Goal: Task Accomplishment & Management: Manage account settings

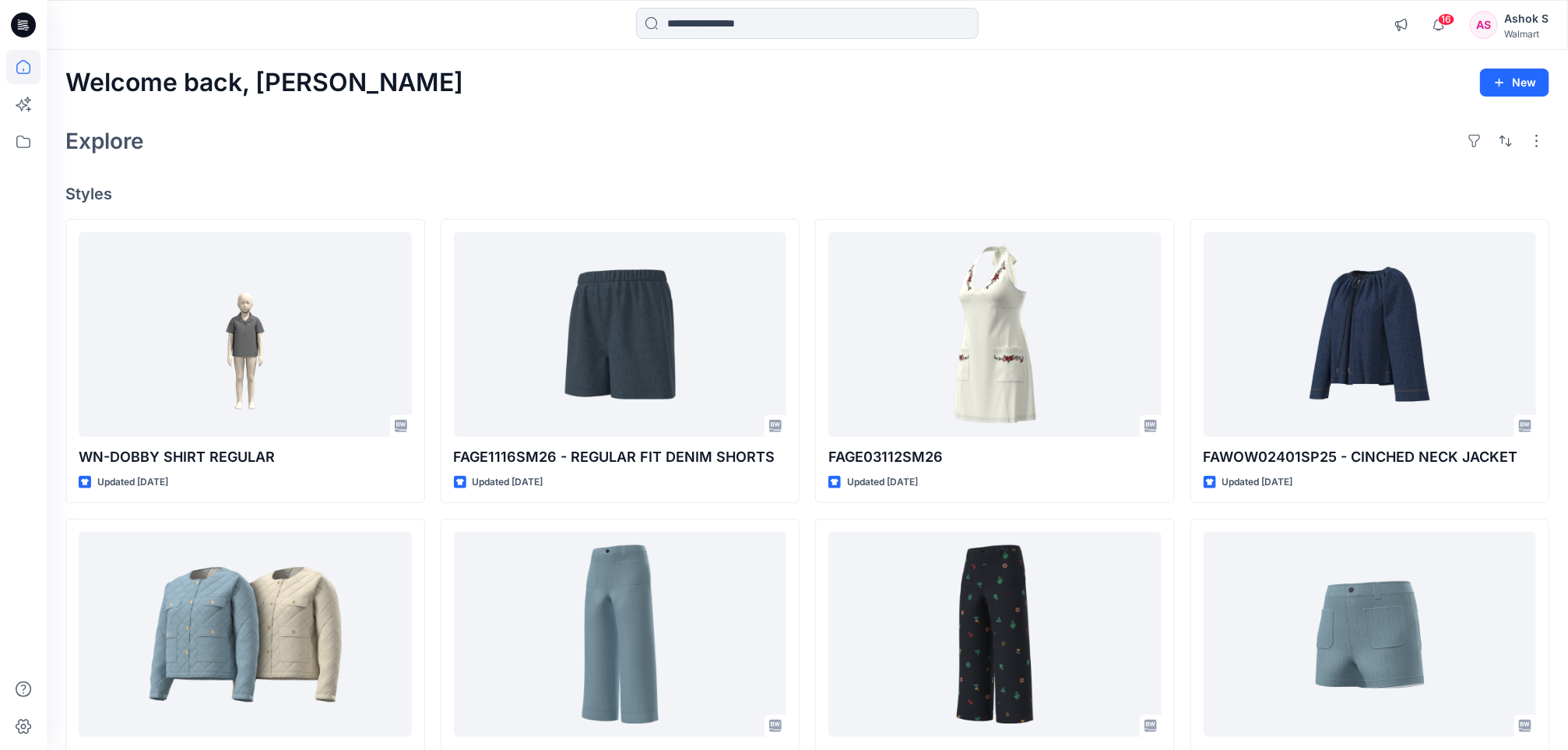
click at [1533, 33] on div "Walmart" at bounding box center [1526, 34] width 44 height 12
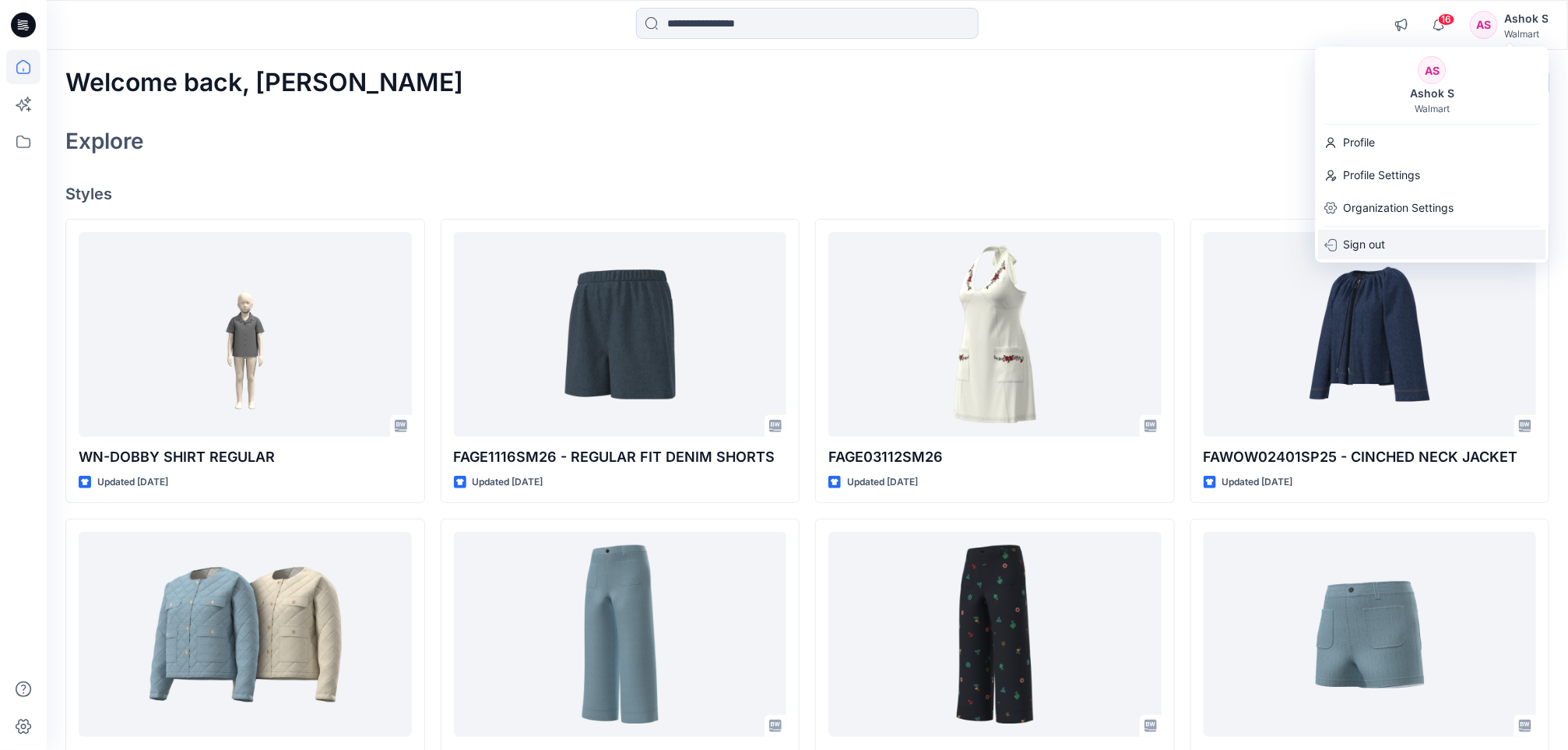
click at [1360, 240] on p "Sign out" at bounding box center [1365, 245] width 42 height 30
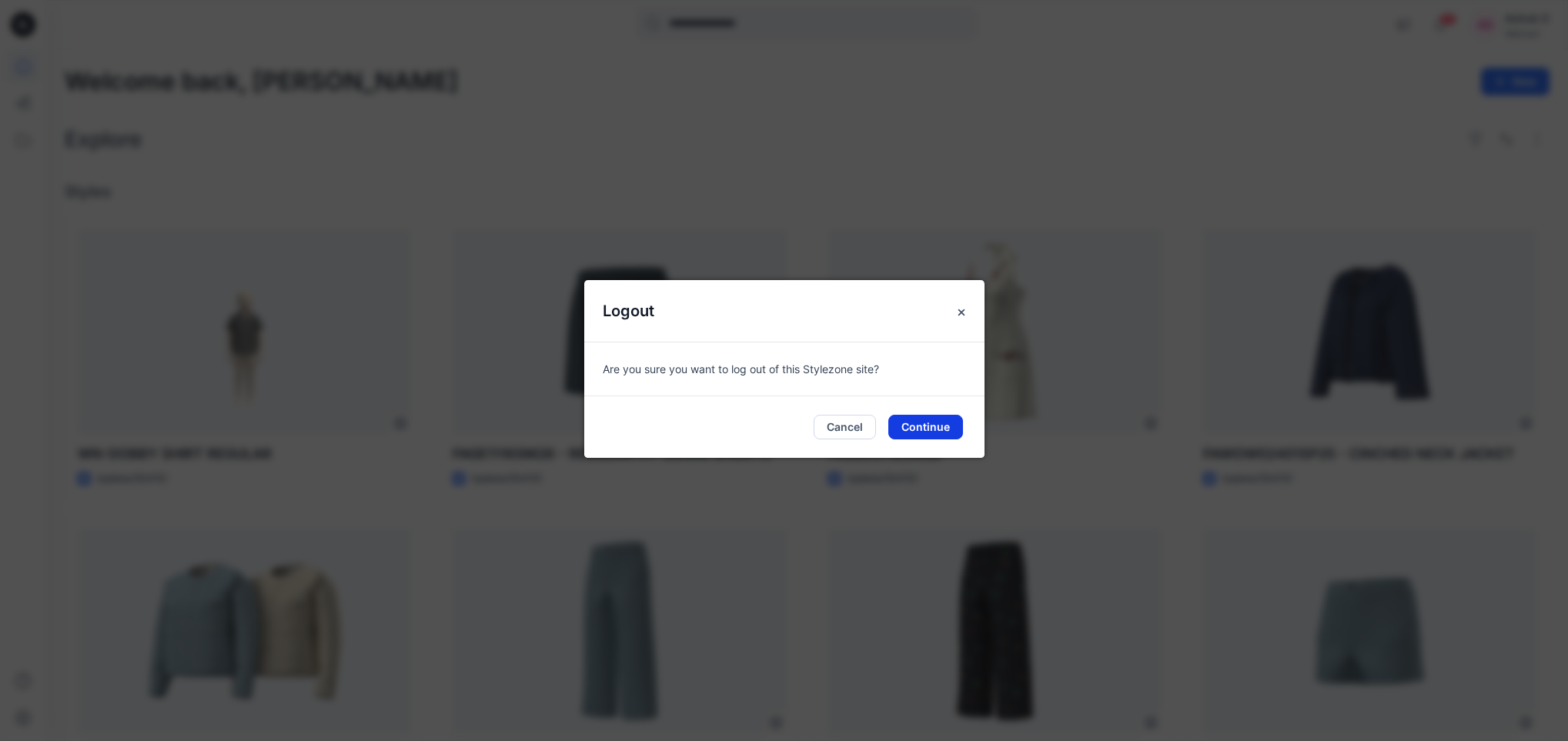
click at [943, 425] on button "Continue" at bounding box center [925, 426] width 75 height 24
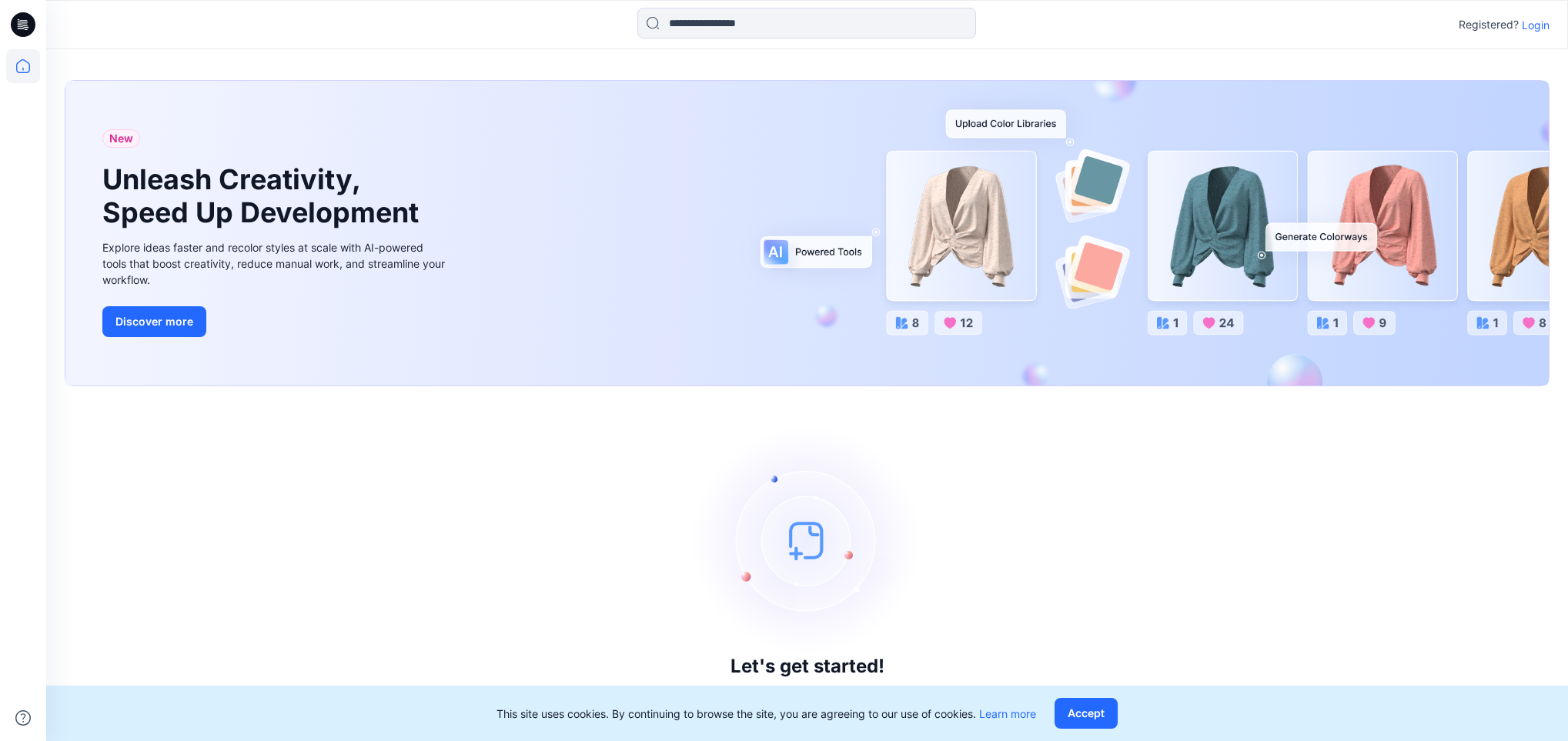
click at [1540, 22] on p "Login" at bounding box center [1535, 24] width 28 height 16
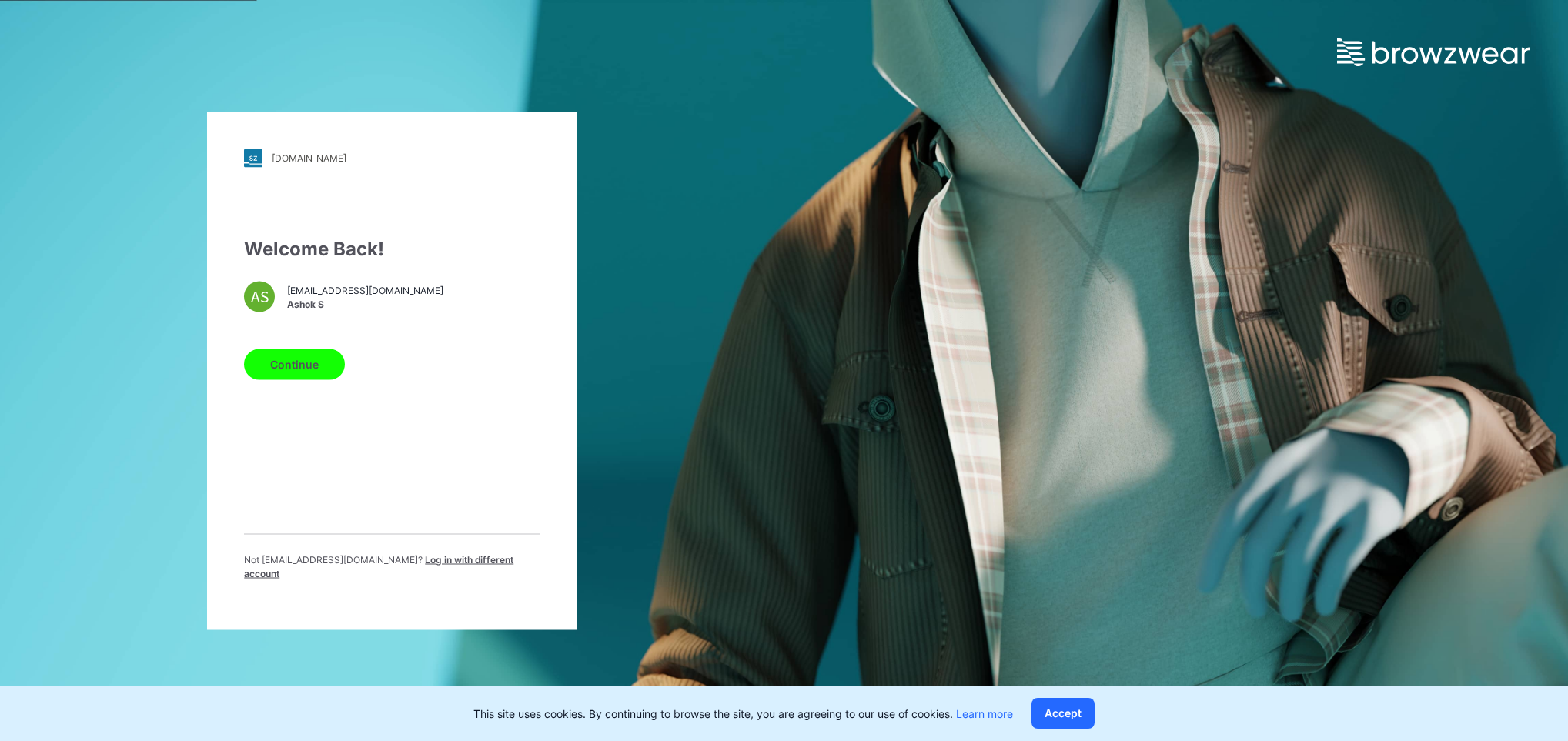
click at [457, 563] on span "Log in with different account" at bounding box center [379, 566] width 269 height 25
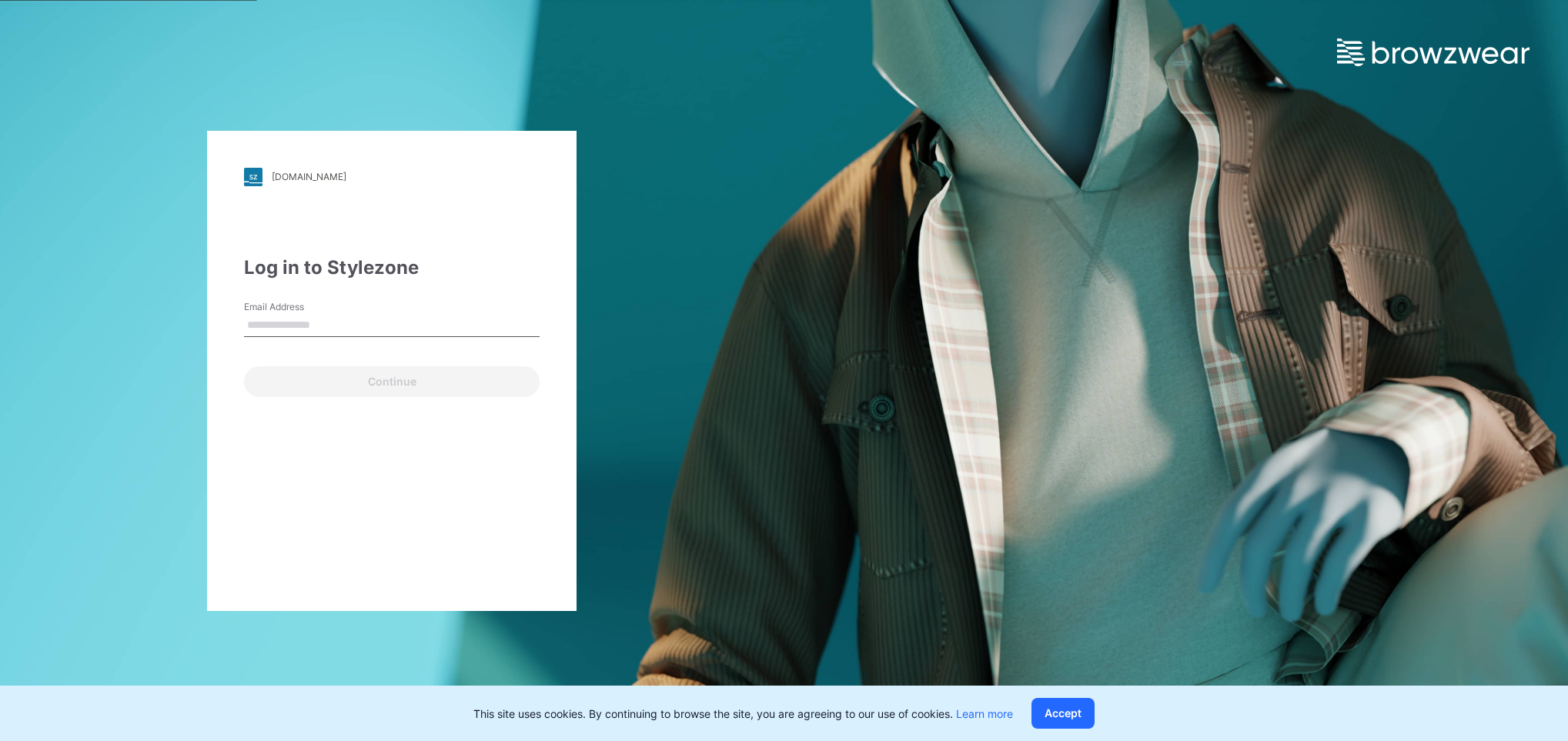
click at [342, 321] on input "Email Address" at bounding box center [392, 326] width 295 height 23
type input "**********"
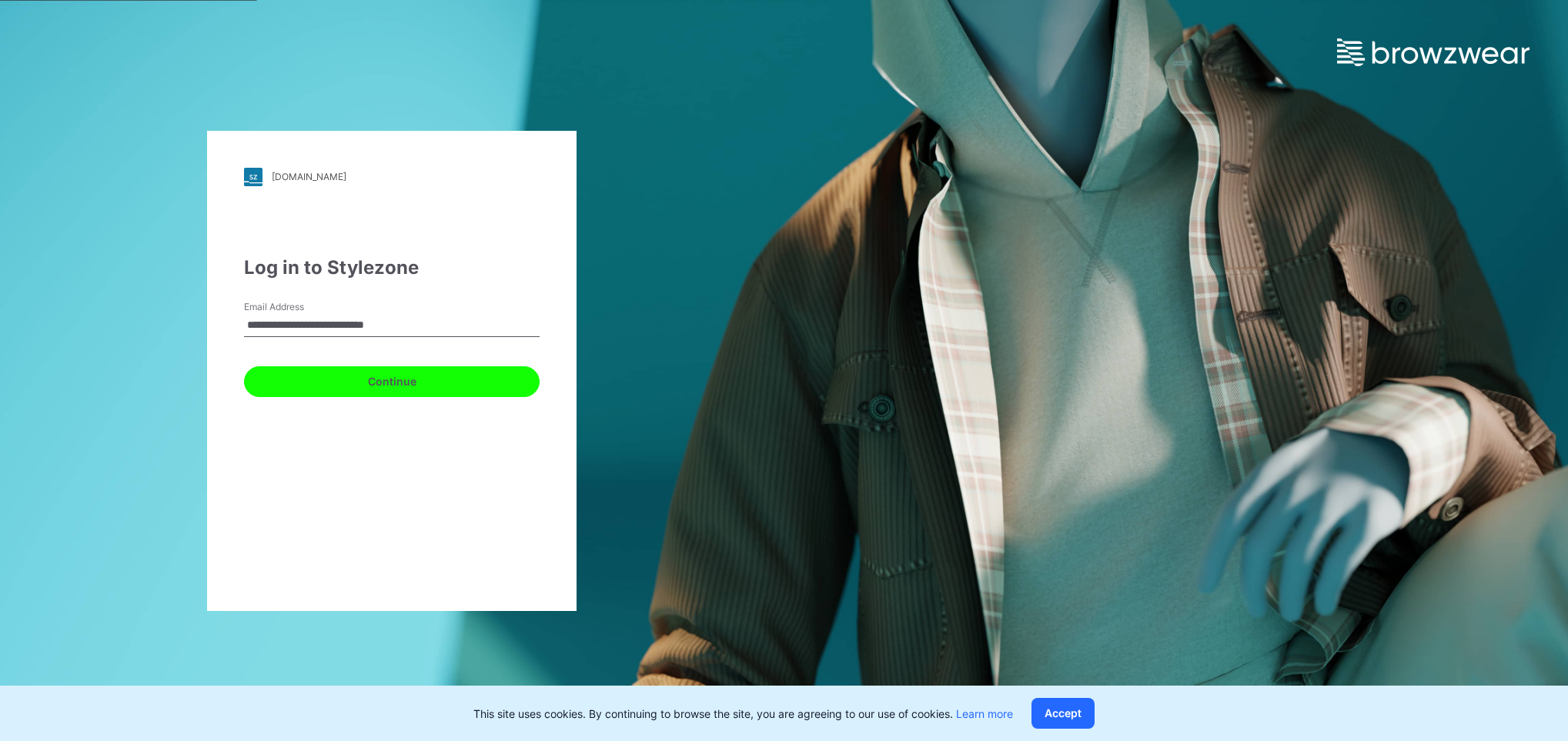
click at [320, 379] on button "Continue" at bounding box center [392, 382] width 295 height 31
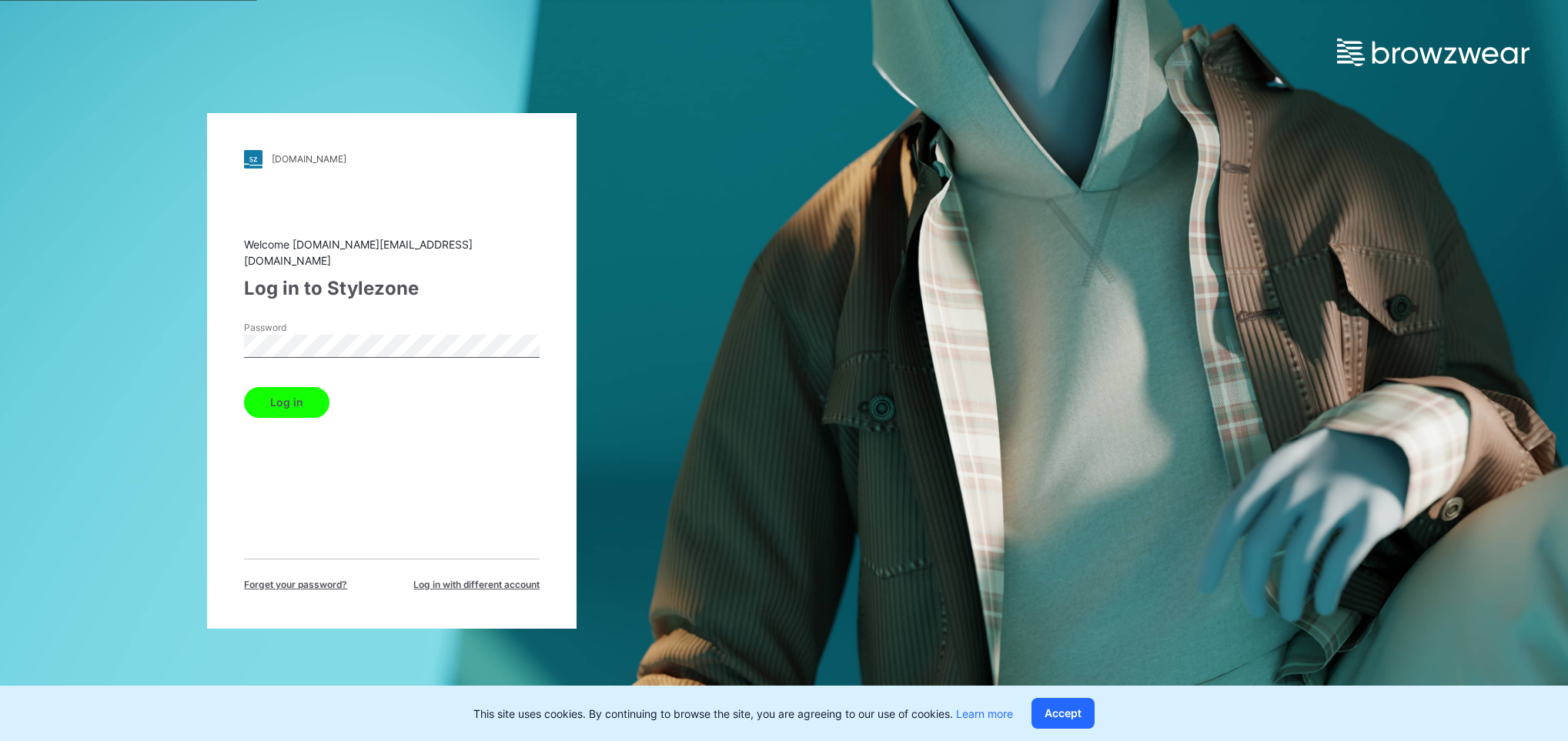
click at [285, 395] on button "Log in" at bounding box center [287, 402] width 86 height 31
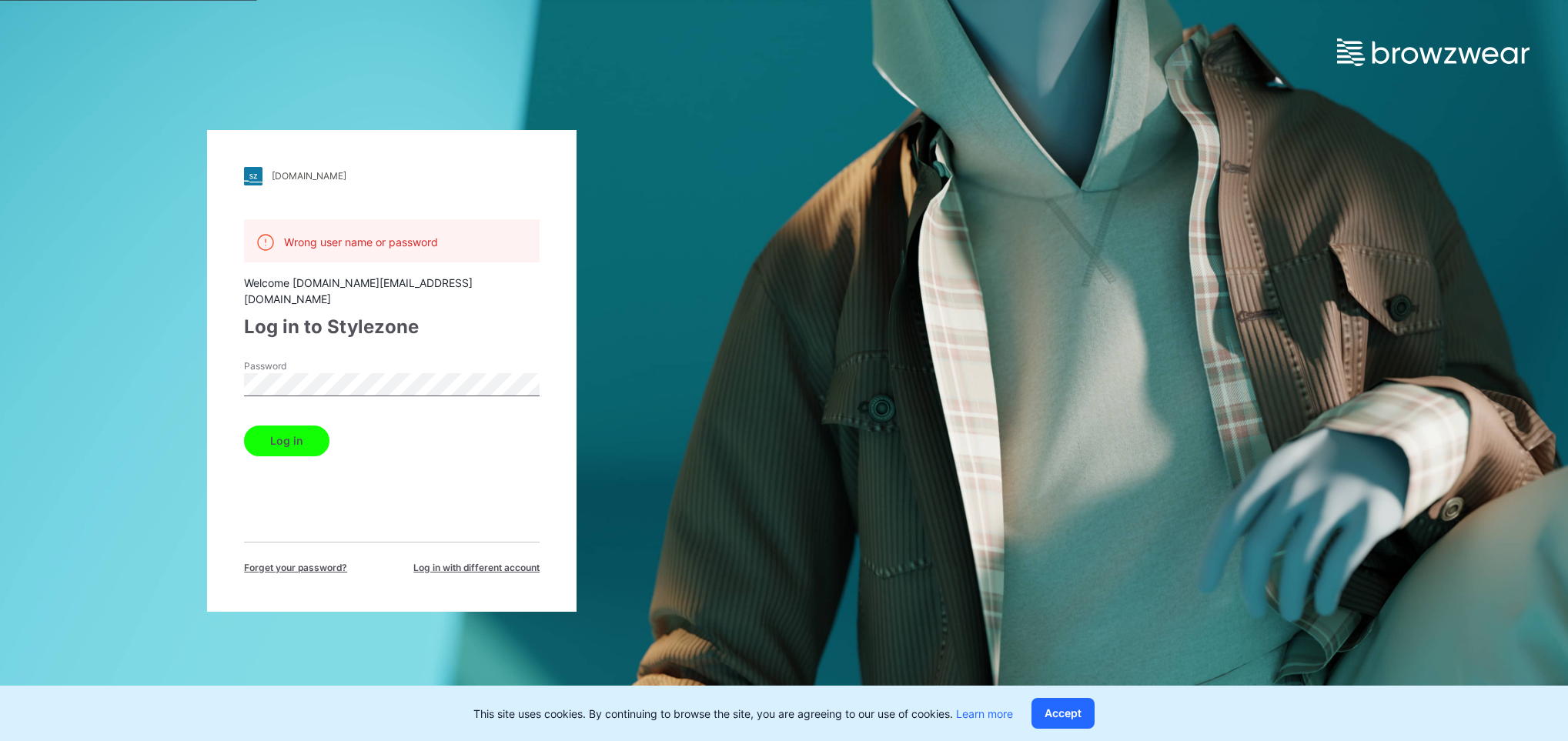
click at [129, 356] on div "walmart.stylezone.com Loading... Wrong user name or password Welcome gineesh.kg…" at bounding box center [392, 370] width 785 height 741
click at [268, 425] on button "Log in" at bounding box center [287, 441] width 86 height 31
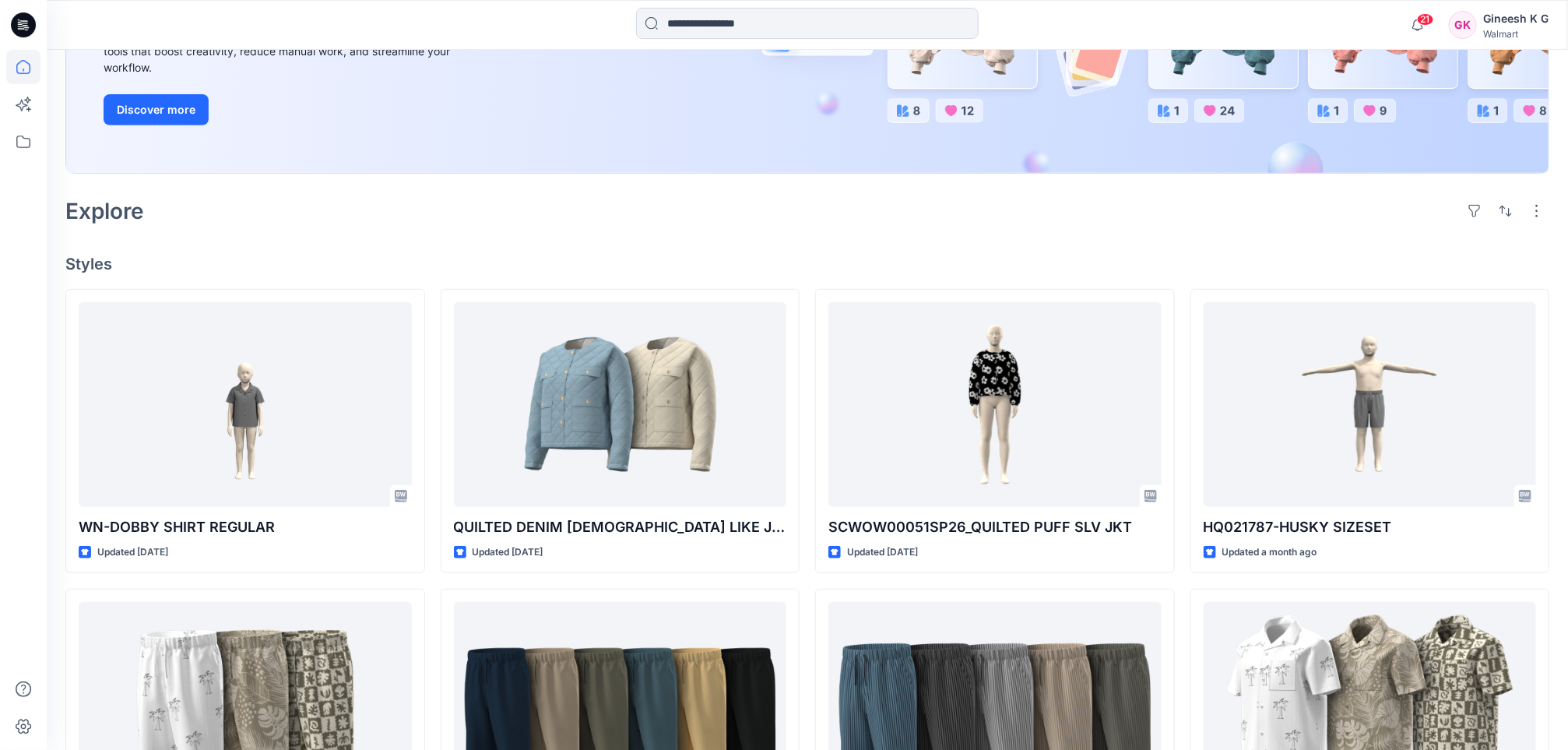
scroll to position [272, 0]
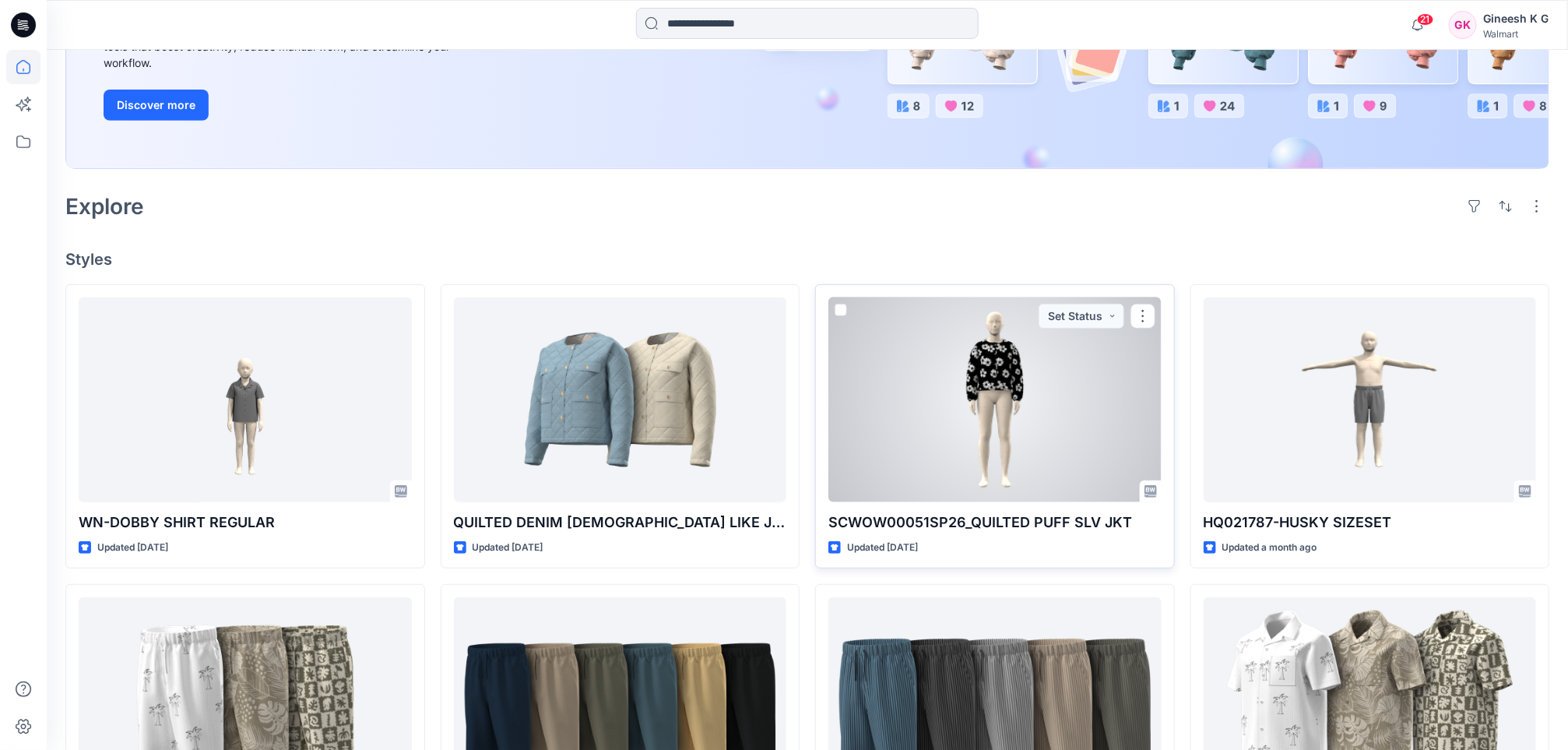
click at [986, 381] on div at bounding box center [995, 399] width 334 height 205
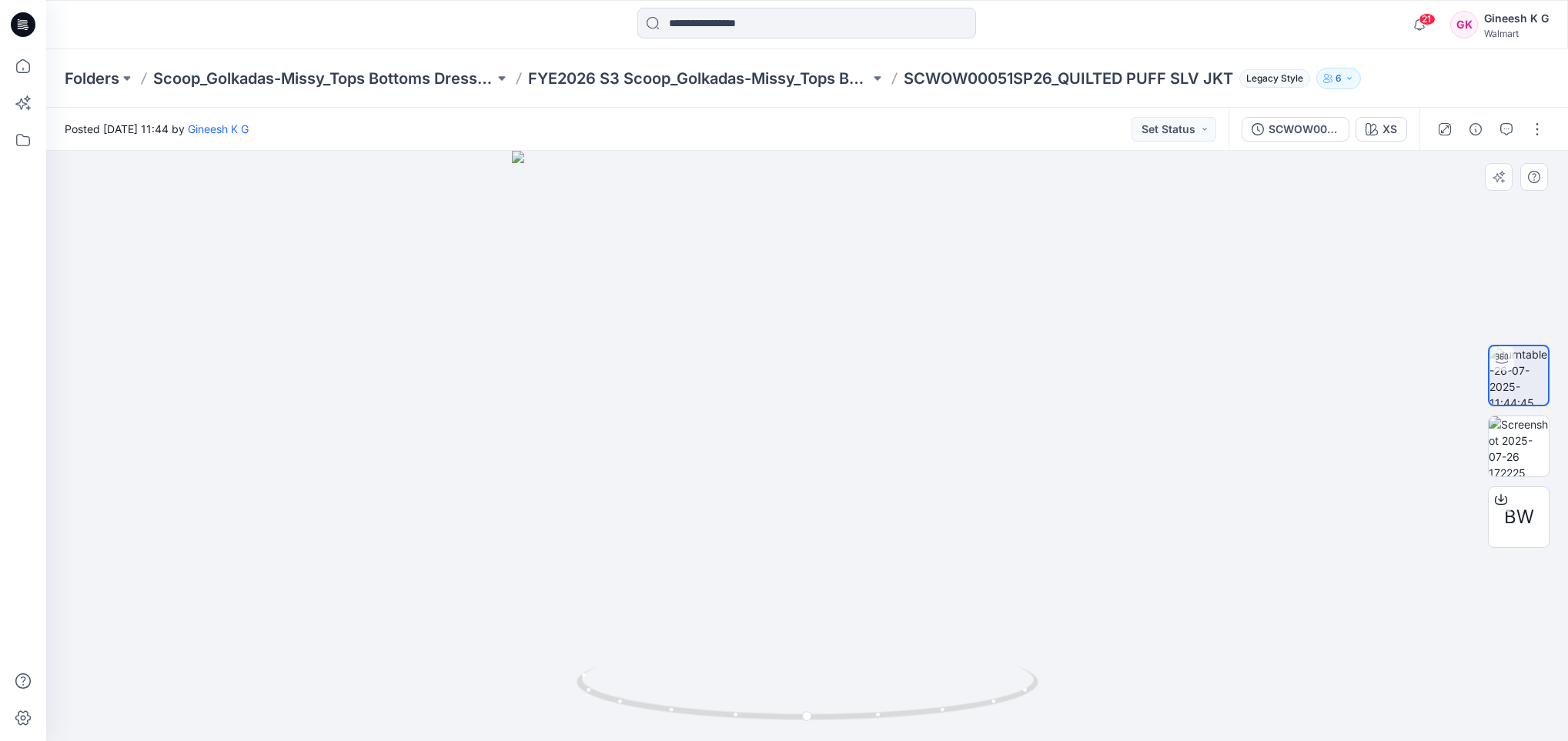
click at [887, 655] on div at bounding box center [807, 446] width 1522 height 590
click at [875, 716] on icon at bounding box center [809, 695] width 466 height 58
drag, startPoint x: 873, startPoint y: 467, endPoint x: 650, endPoint y: 481, distance: 223.4
click at [650, 481] on div at bounding box center [807, 446] width 1522 height 590
drag, startPoint x: 770, startPoint y: 464, endPoint x: 878, endPoint y: 465, distance: 108.0
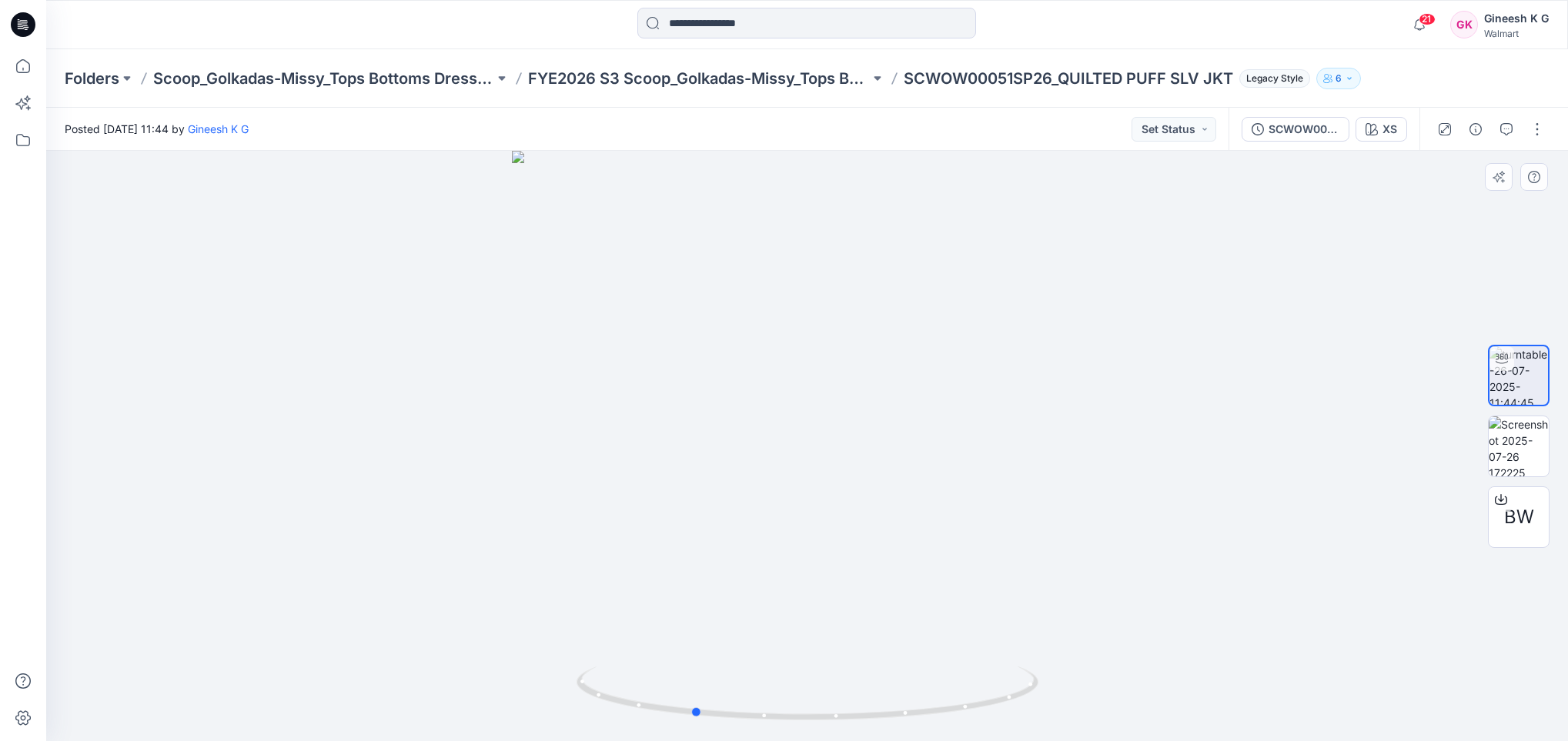
click at [878, 465] on div at bounding box center [807, 446] width 1522 height 590
drag, startPoint x: 843, startPoint y: 449, endPoint x: 664, endPoint y: 418, distance: 181.7
click at [664, 418] on div at bounding box center [807, 446] width 1522 height 590
